Goal: Task Accomplishment & Management: Use online tool/utility

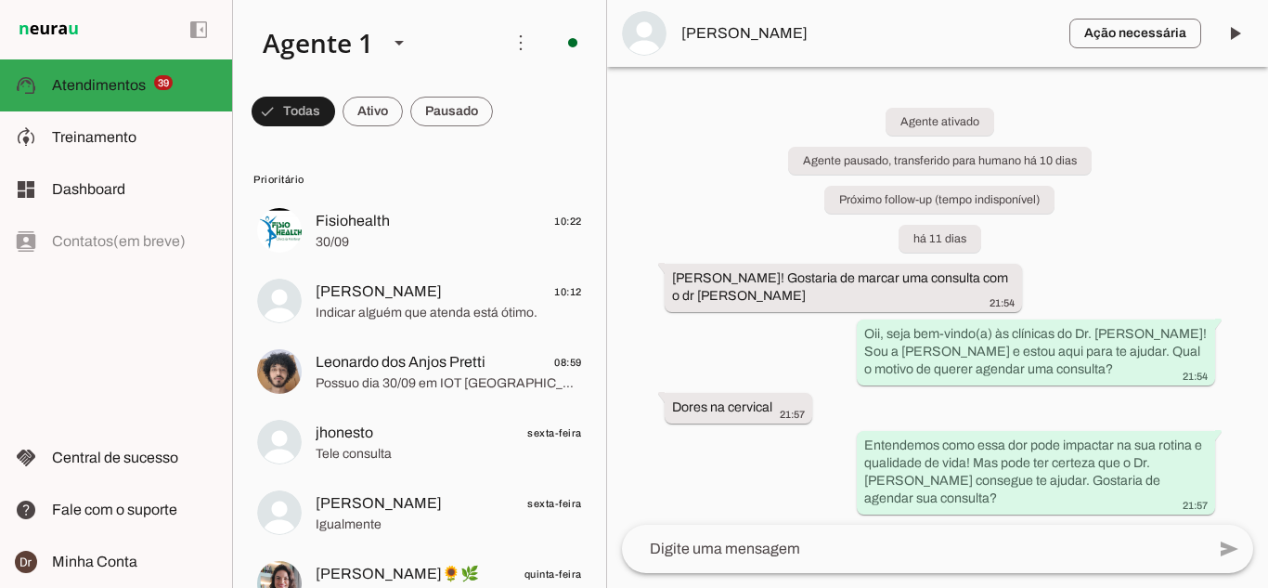
click at [1177, 206] on div "Agente ativado Agente pausado, transferido para humano há 10 dias Próximo follo…" at bounding box center [937, 296] width 661 height 458
